Goal: Information Seeking & Learning: Check status

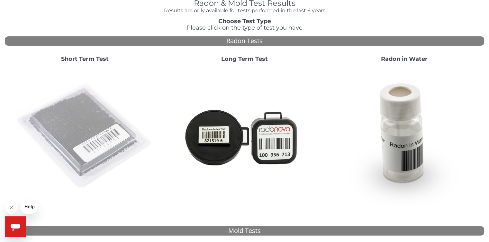
scroll to position [28, 0]
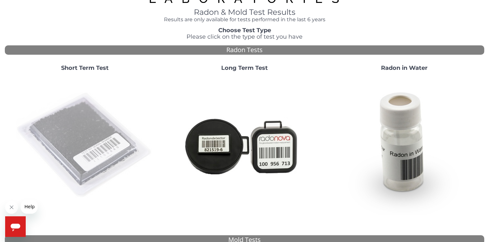
click at [97, 130] on img at bounding box center [85, 145] width 138 height 138
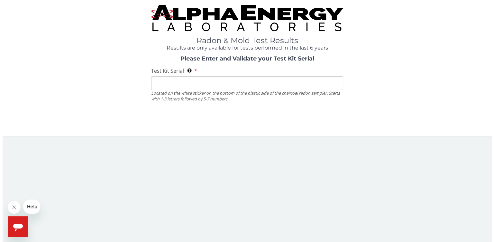
scroll to position [0, 0]
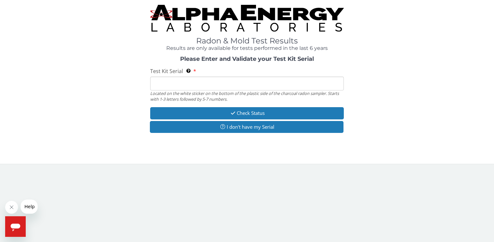
click at [189, 79] on input "Test Kit Serial Located on the white sticker on the bottom of the plastic side …" at bounding box center [247, 84] width 194 height 14
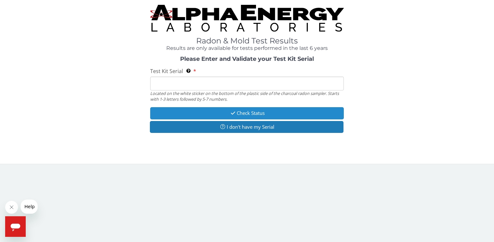
type input "FE437086"
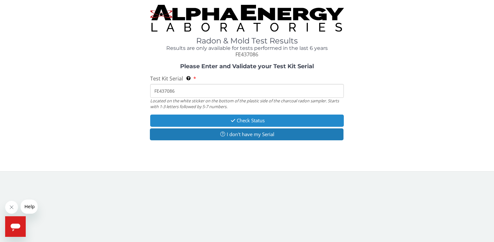
click at [196, 117] on button "Check Status" at bounding box center [247, 120] width 194 height 12
